Goal: Transaction & Acquisition: Purchase product/service

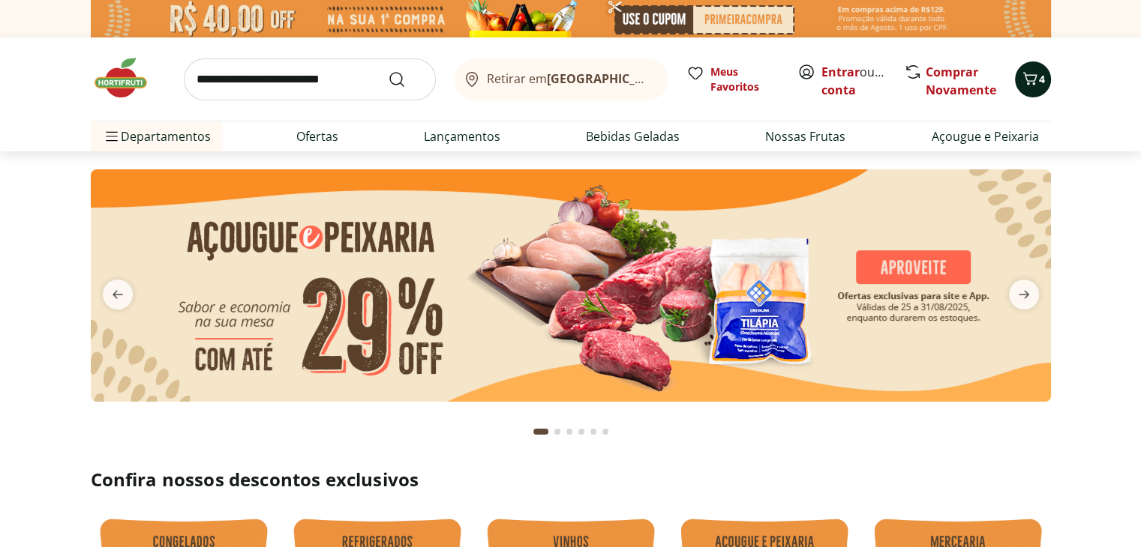
click at [1029, 82] on icon "Carrinho" at bounding box center [1030, 79] width 18 height 18
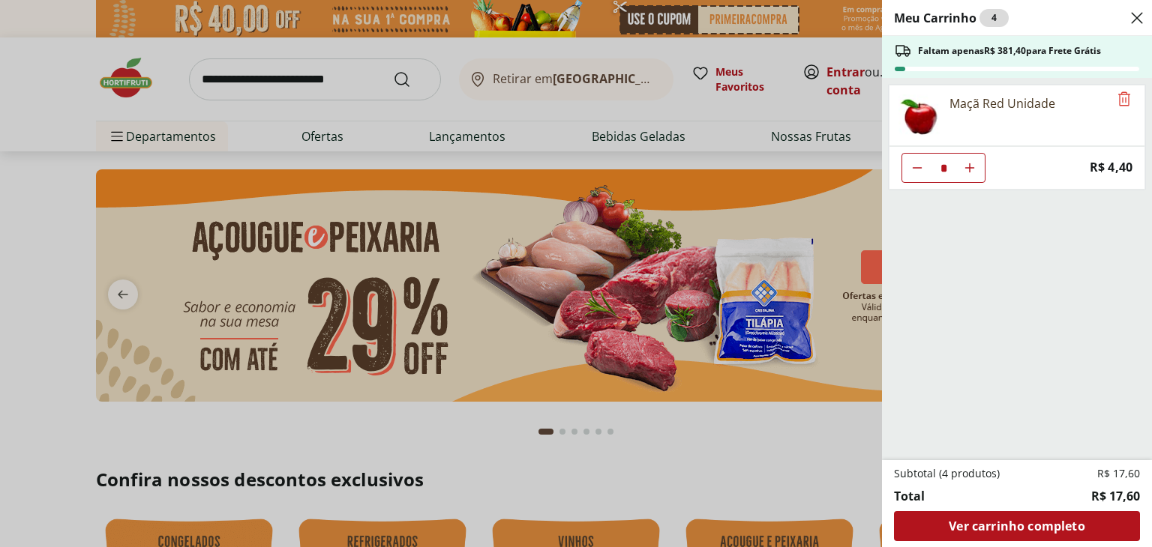
click at [969, 172] on icon "Aumentar Quantidade" at bounding box center [970, 168] width 12 height 12
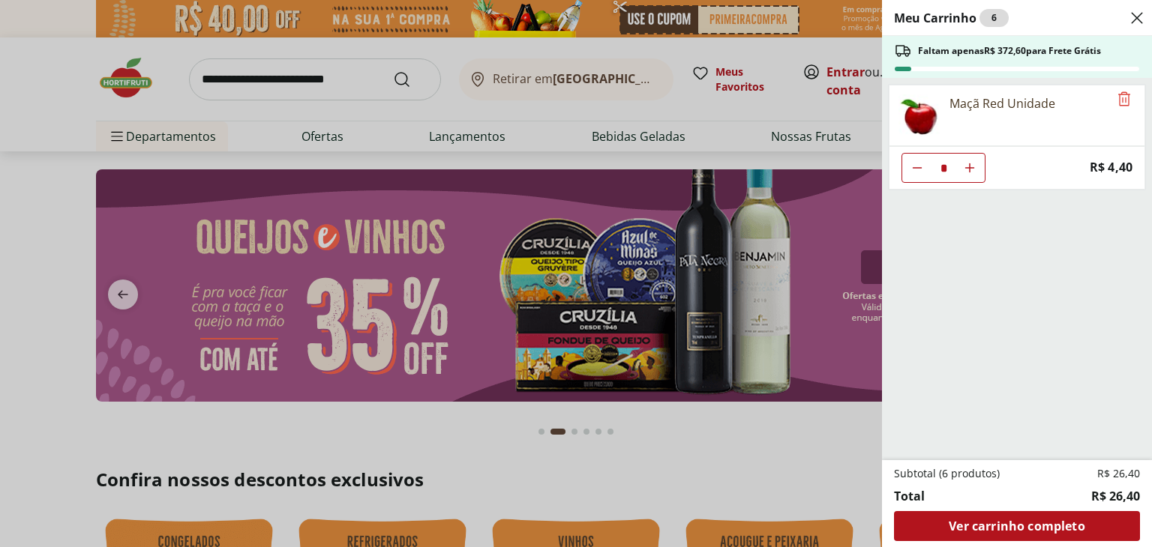
click at [969, 172] on icon "Aumentar Quantidade" at bounding box center [970, 168] width 12 height 12
click at [907, 166] on button "Diminuir Quantidade" at bounding box center [917, 168] width 30 height 30
click at [967, 169] on icon "Aumentar Quantidade" at bounding box center [970, 168] width 12 height 12
type input "*"
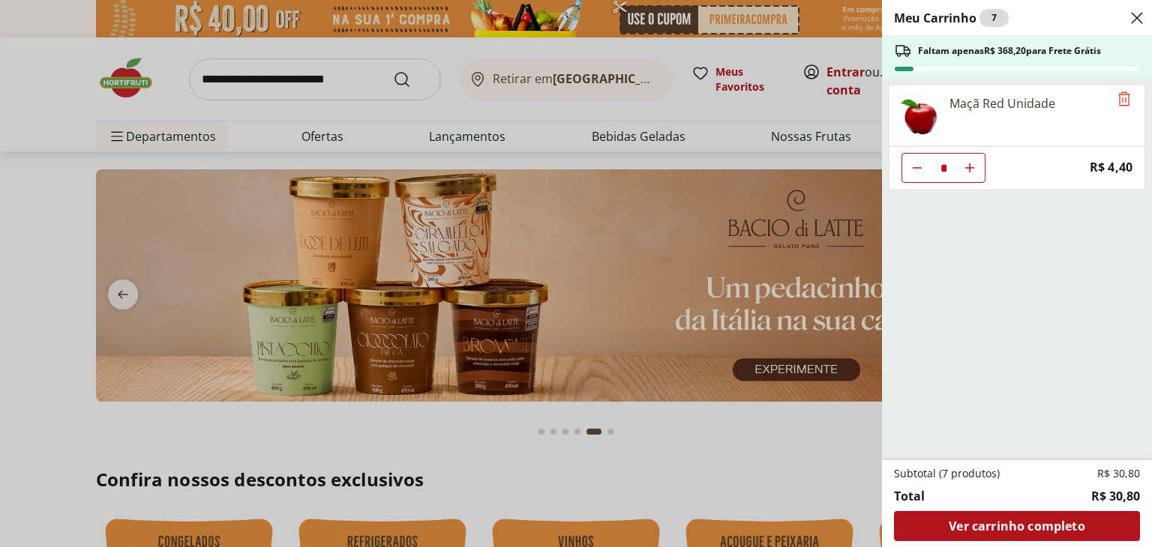
click at [724, 120] on div "Meu Carrinho 7 Faltam apenas R$ 368,20 para Frete Grátis Maçã Red Unidade * Pri…" at bounding box center [576, 273] width 1152 height 547
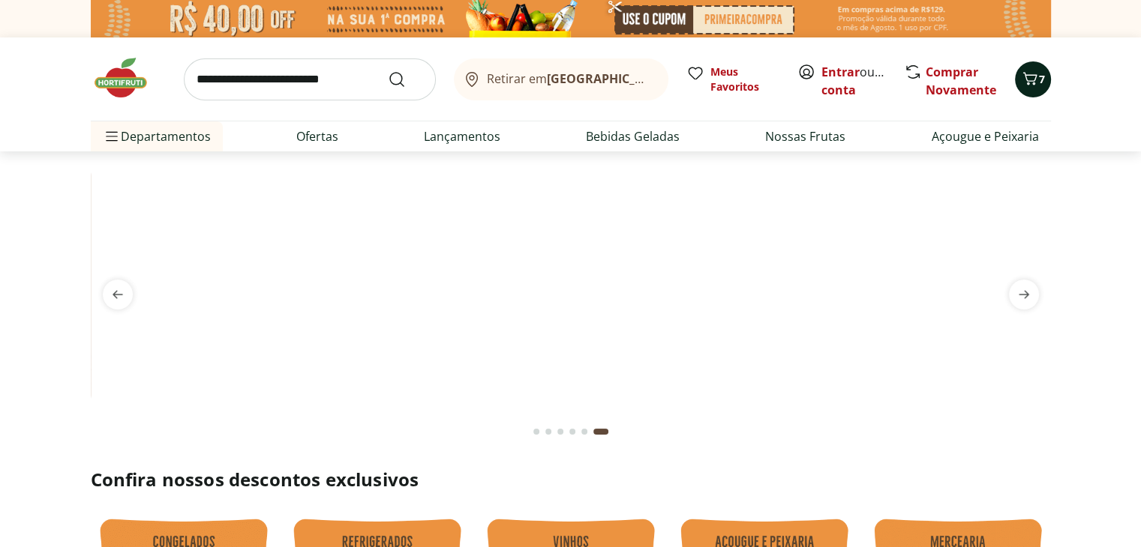
click at [1025, 79] on icon "Carrinho" at bounding box center [1030, 79] width 18 height 18
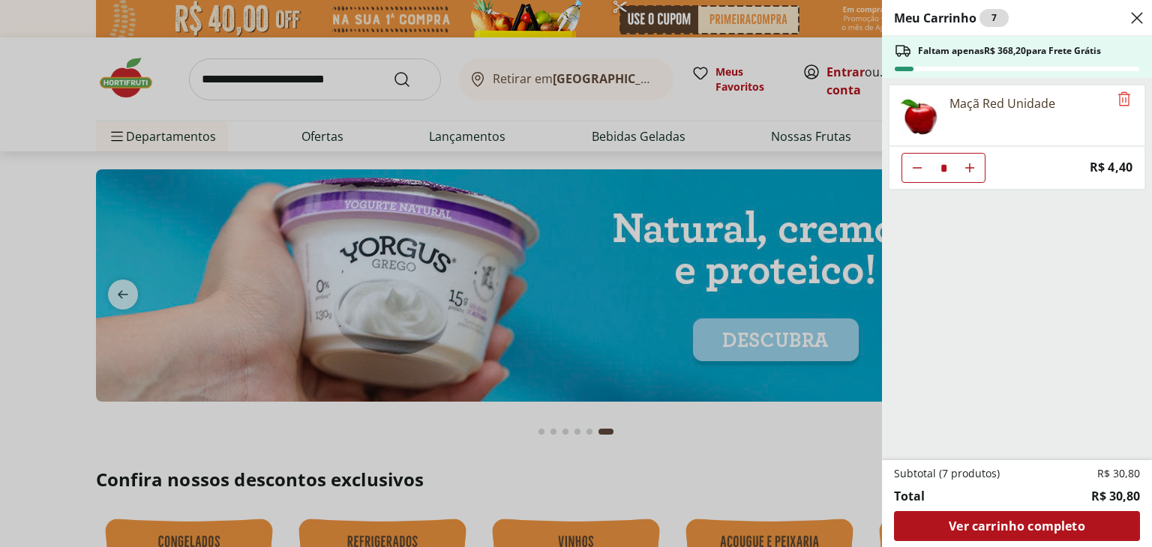
click at [922, 169] on button "Diminuir Quantidade" at bounding box center [917, 168] width 30 height 30
type input "*"
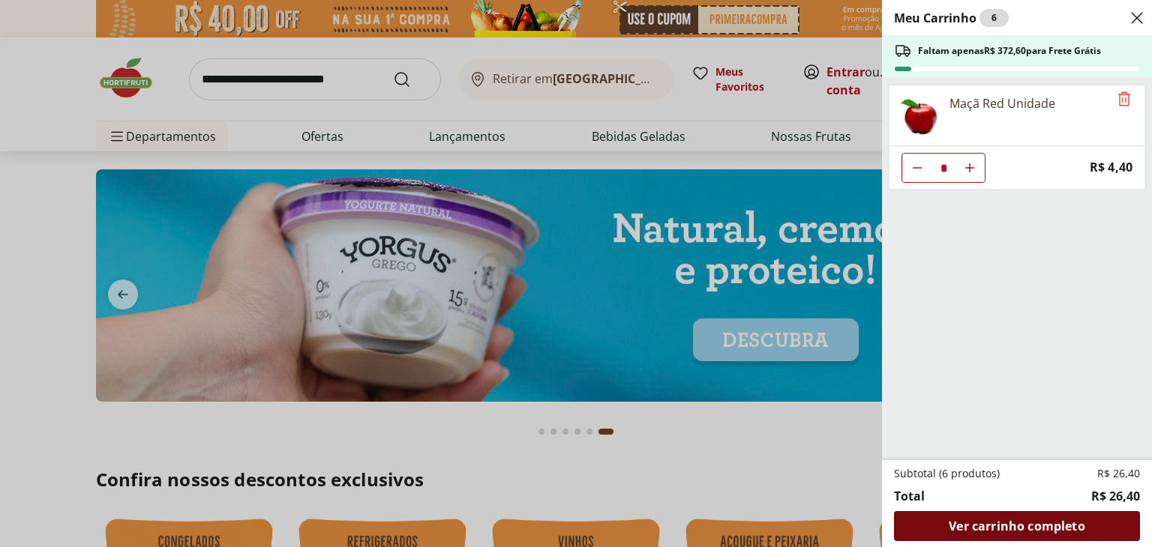
click at [997, 528] on span "Ver carrinho completo" at bounding box center [1017, 526] width 136 height 12
